Goal: Check status

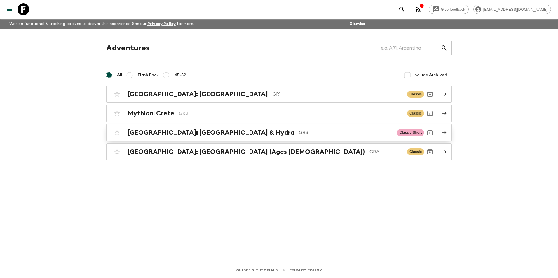
click at [172, 134] on h2 "[GEOGRAPHIC_DATA]: [GEOGRAPHIC_DATA] & Hydra" at bounding box center [210, 133] width 167 height 8
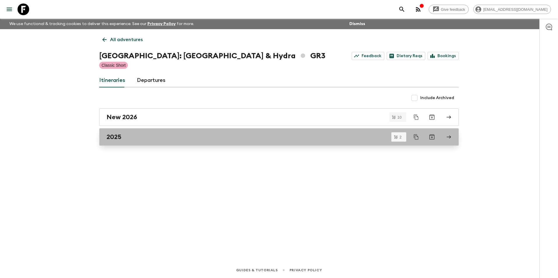
click at [122, 139] on div "2025" at bounding box center [273, 137] width 334 height 8
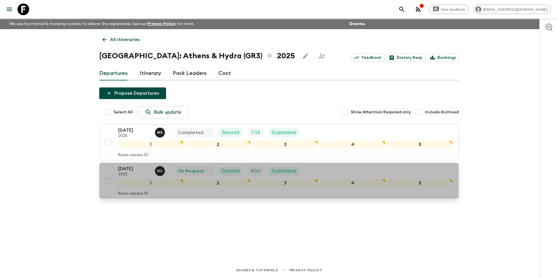
click at [125, 172] on p "[DATE]" at bounding box center [134, 168] width 32 height 7
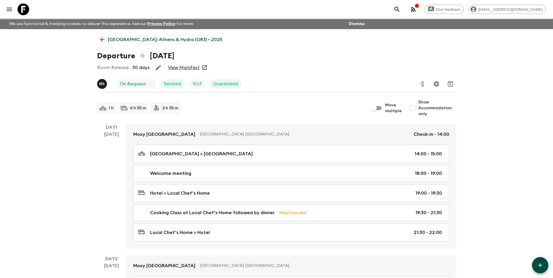
click at [183, 66] on link "View Manifest" at bounding box center [184, 68] width 32 height 6
